Goal: Information Seeking & Learning: Learn about a topic

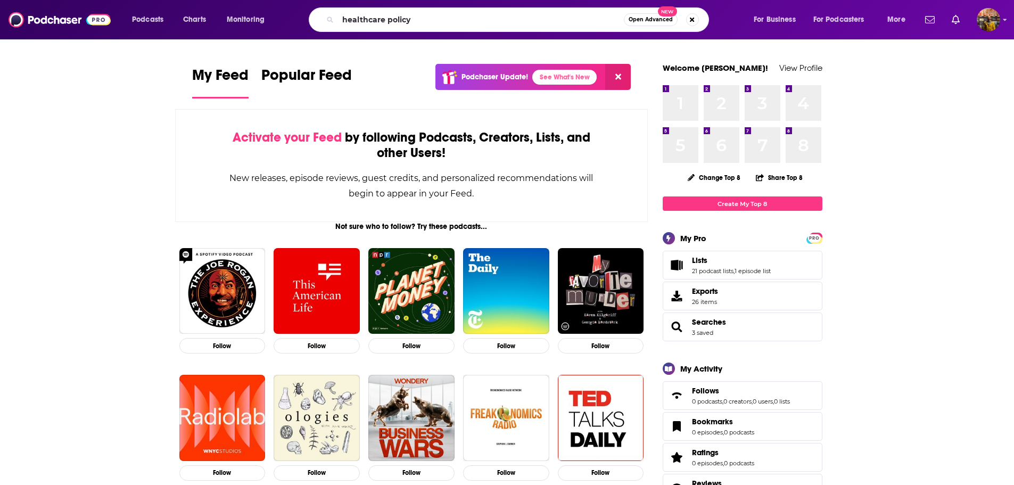
type input "healthcare policy"
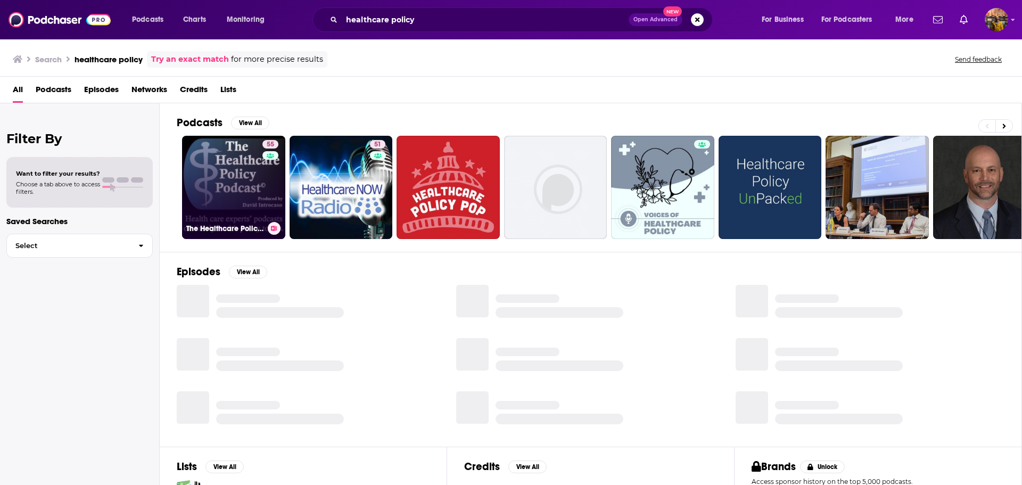
click at [213, 173] on link "55 The Healthcare Policy Podcast ® Produced by [PERSON_NAME]" at bounding box center [233, 187] width 103 height 103
